Goal: Find contact information: Find contact information

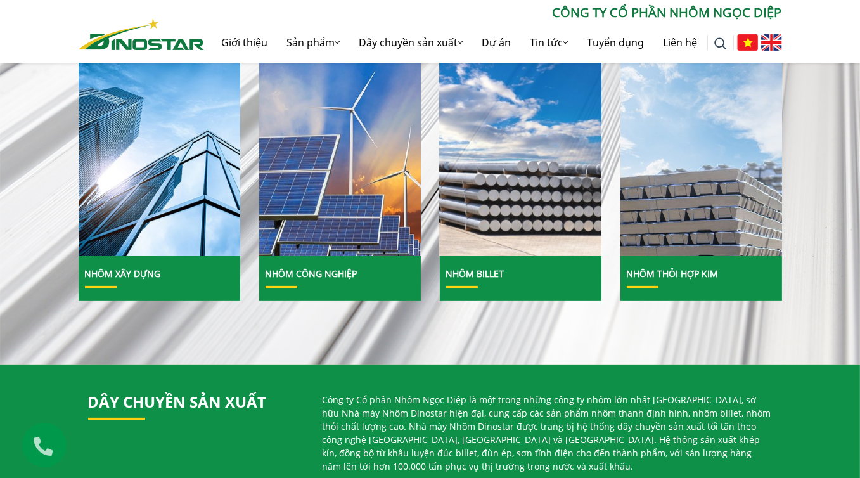
click at [493, 217] on img at bounding box center [520, 158] width 173 height 212
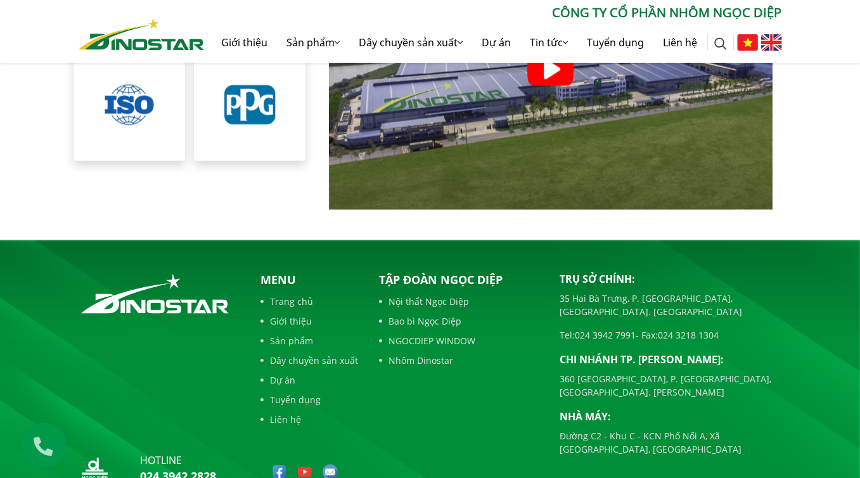
scroll to position [2858, 0]
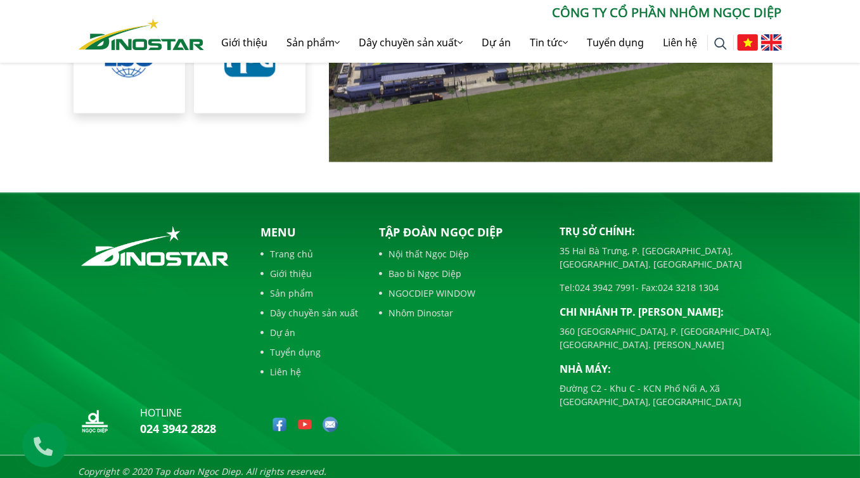
click at [511, 254] on div "Tập đoàn Ngọc Diệp Nội thất Ngọc Diệp Bao bì Ngọc Diệp NGOCDIEP WINDOW Nhôm Din…" at bounding box center [461, 272] width 162 height 96
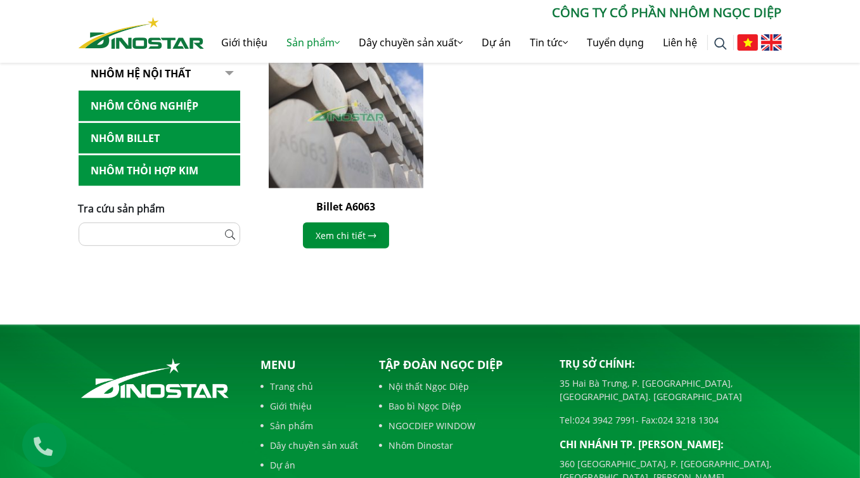
scroll to position [773, 0]
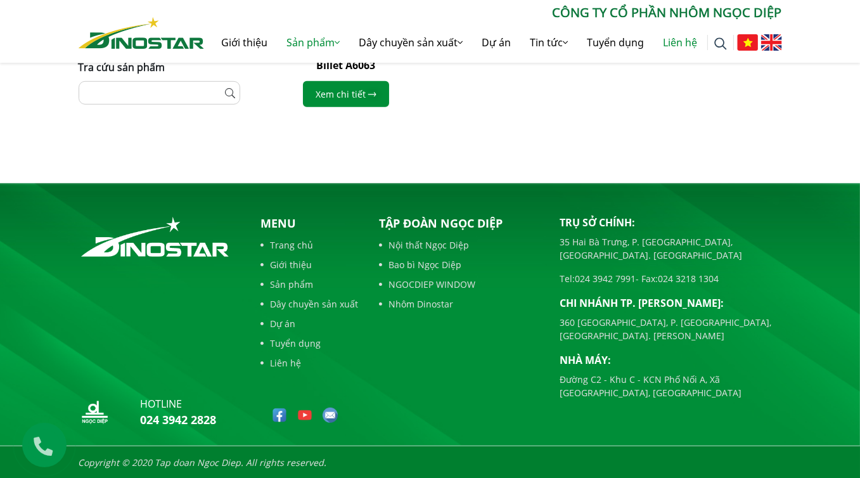
click at [681, 45] on link "Liên hệ" at bounding box center [680, 42] width 53 height 41
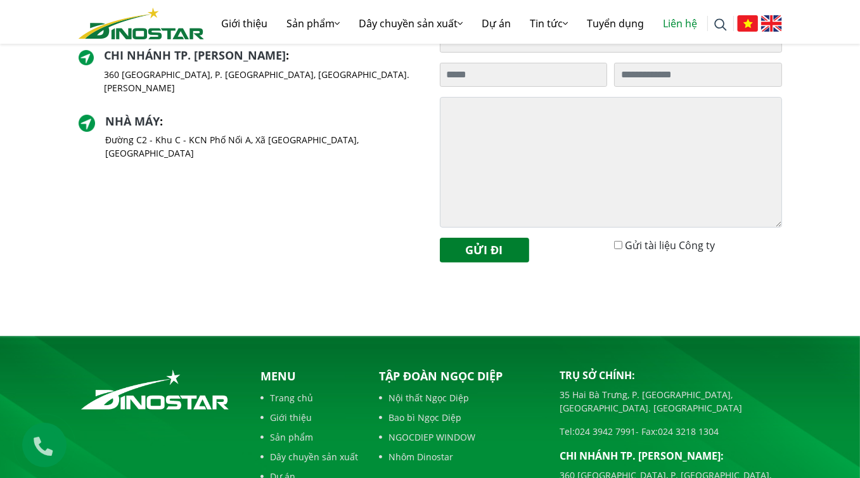
scroll to position [569, 0]
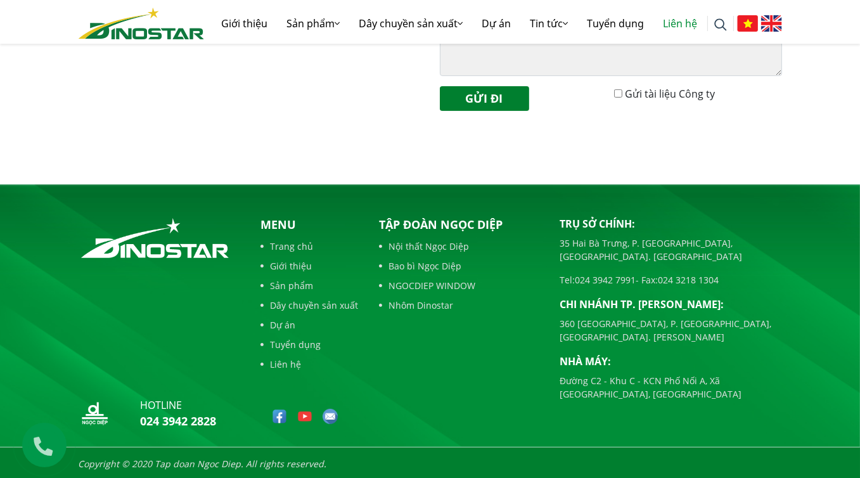
click at [286, 363] on link "Liên hệ" at bounding box center [310, 364] width 98 height 13
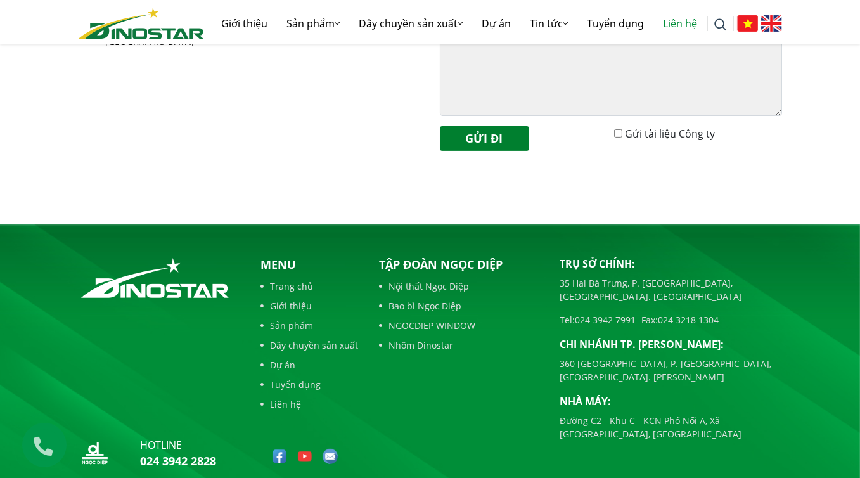
scroll to position [569, 0]
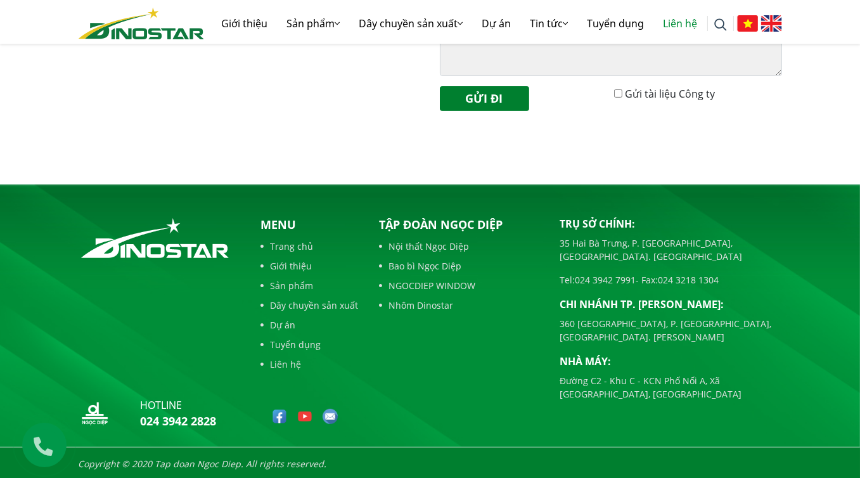
click at [41, 444] on icon at bounding box center [42, 443] width 39 height 41
click at [321, 105] on link "Nhôm Billet" at bounding box center [341, 105] width 127 height 25
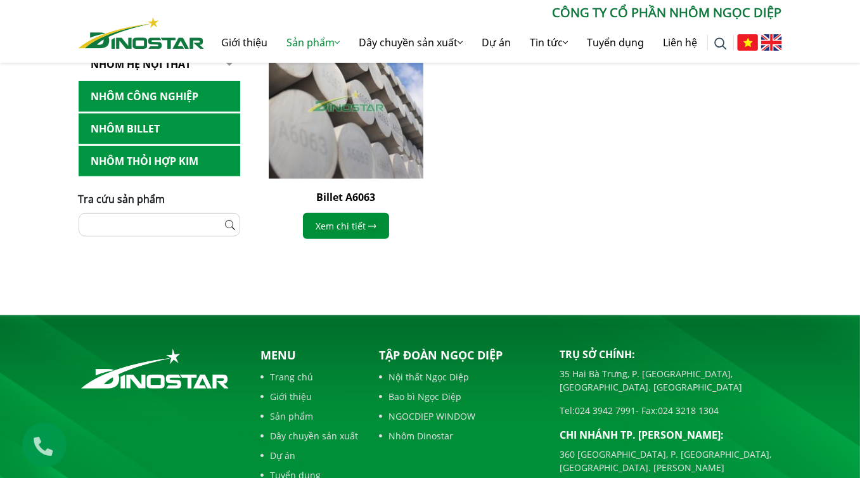
scroll to position [642, 0]
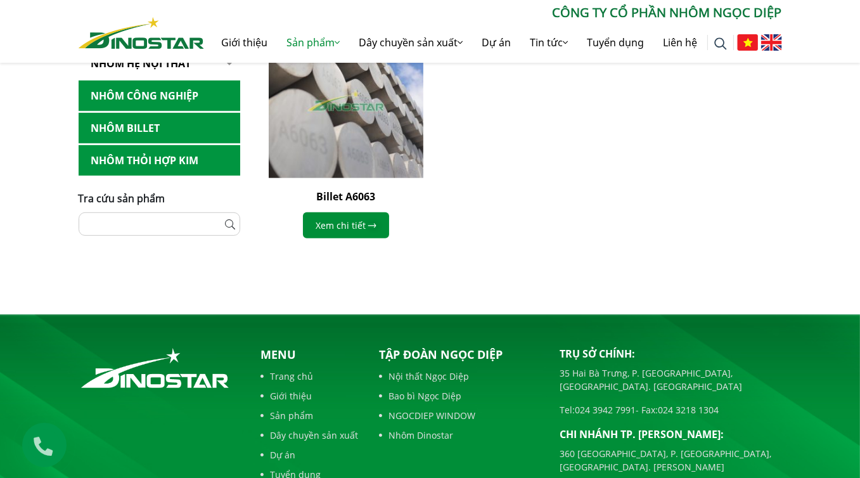
click at [147, 129] on link "Nhôm Billet" at bounding box center [160, 128] width 162 height 31
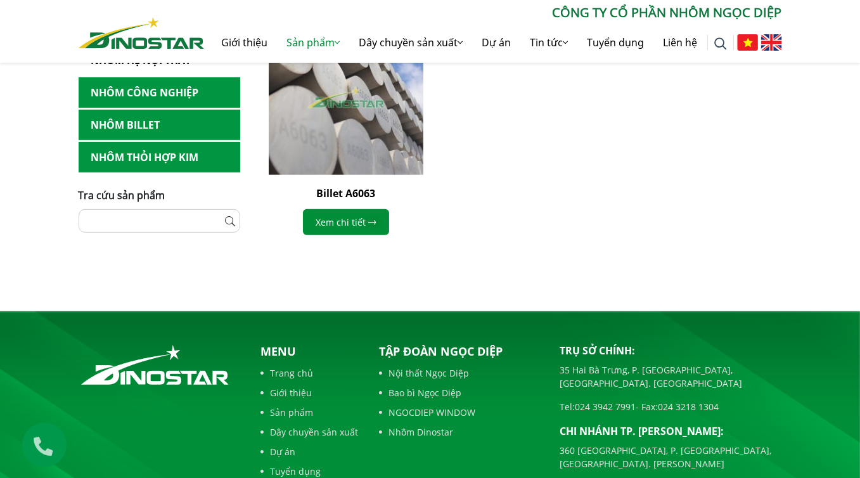
scroll to position [773, 0]
